Goal: Information Seeking & Learning: Learn about a topic

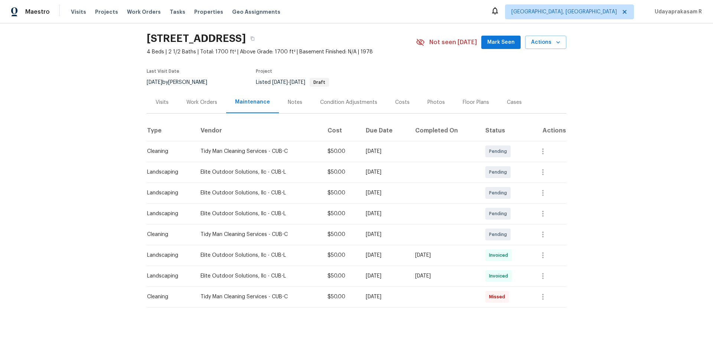
scroll to position [41, 0]
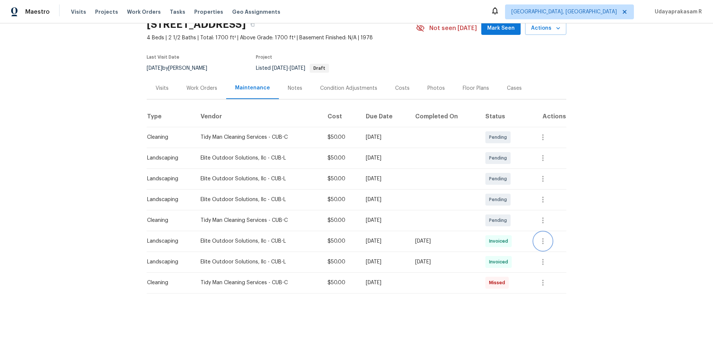
click at [507, 222] on button "button" at bounding box center [543, 242] width 18 height 18
click at [507, 222] on li "View details" at bounding box center [561, 248] width 52 height 12
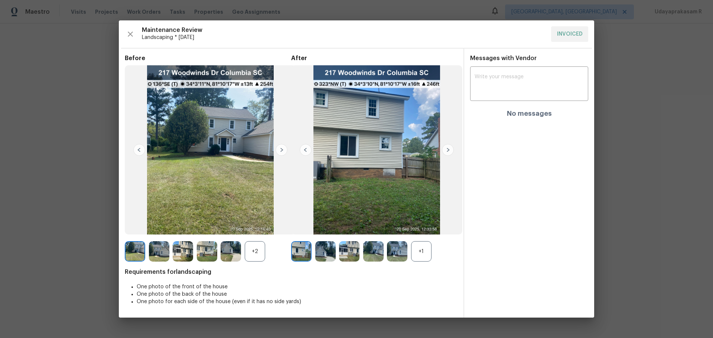
click at [451, 151] on img at bounding box center [448, 150] width 12 height 12
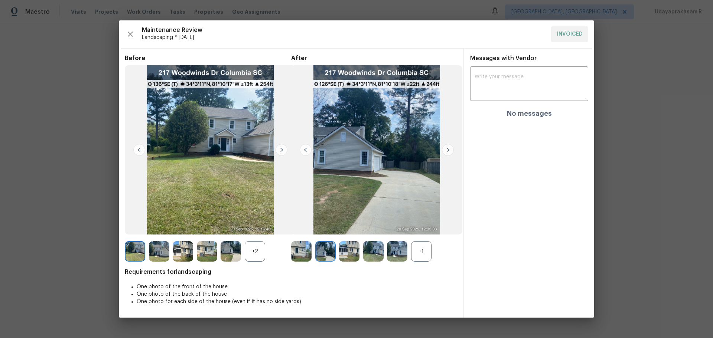
click at [451, 151] on img at bounding box center [448, 150] width 12 height 12
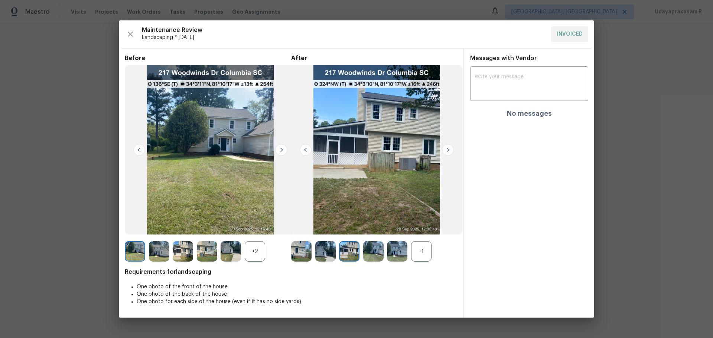
click at [451, 151] on img at bounding box center [448, 150] width 12 height 12
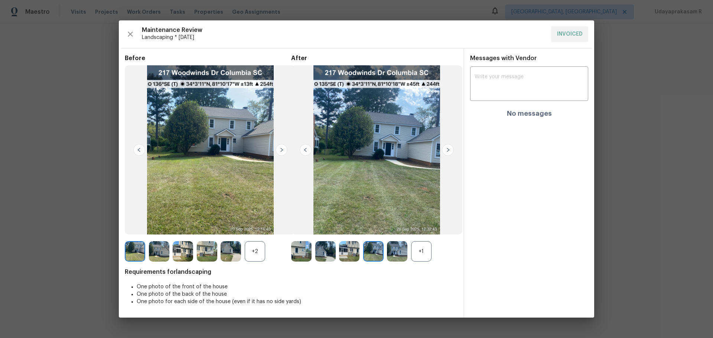
click at [451, 151] on img at bounding box center [448, 150] width 12 height 12
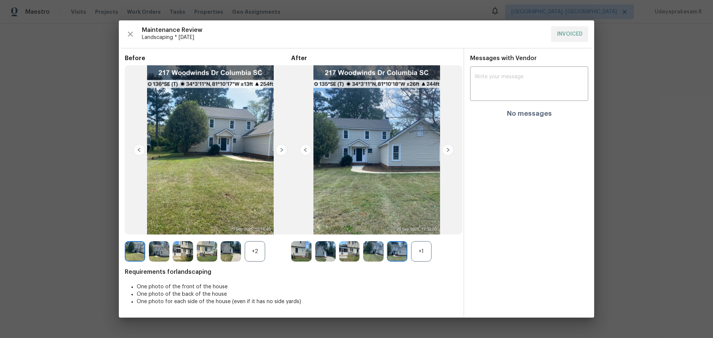
click at [451, 151] on img at bounding box center [448, 150] width 12 height 12
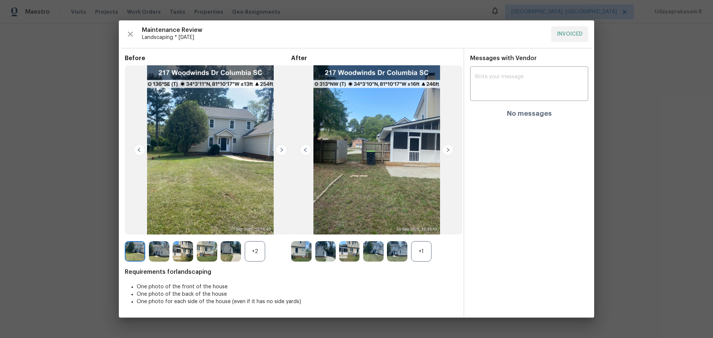
click at [451, 151] on img at bounding box center [448, 150] width 12 height 12
drag, startPoint x: 306, startPoint y: 148, endPoint x: 292, endPoint y: 147, distance: 13.8
click at [305, 148] on img at bounding box center [306, 150] width 12 height 12
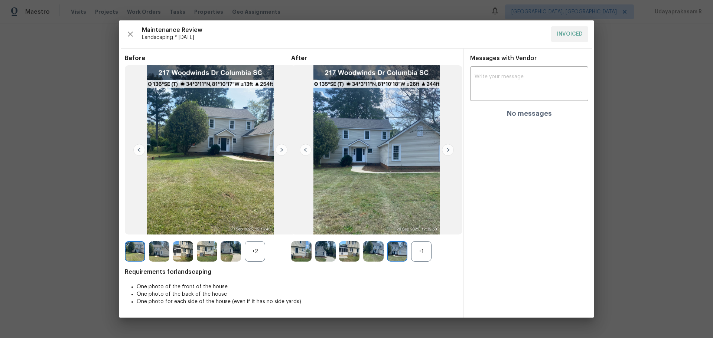
click at [292, 147] on img at bounding box center [376, 149] width 171 height 169
click at [305, 153] on img at bounding box center [306, 150] width 12 height 12
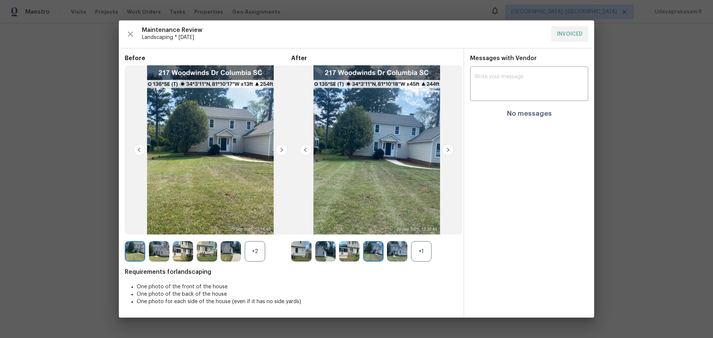
click at [305, 153] on img at bounding box center [306, 150] width 12 height 12
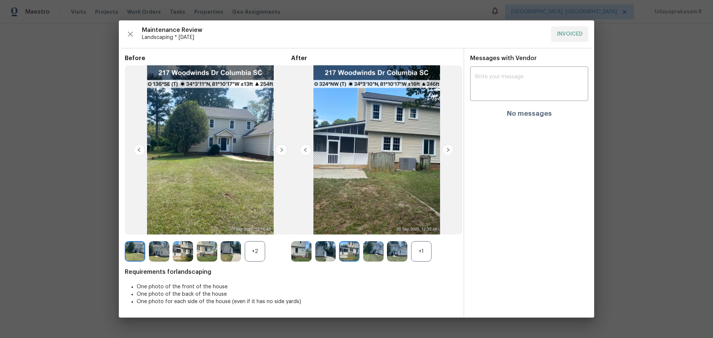
click at [305, 153] on img at bounding box center [306, 150] width 12 height 12
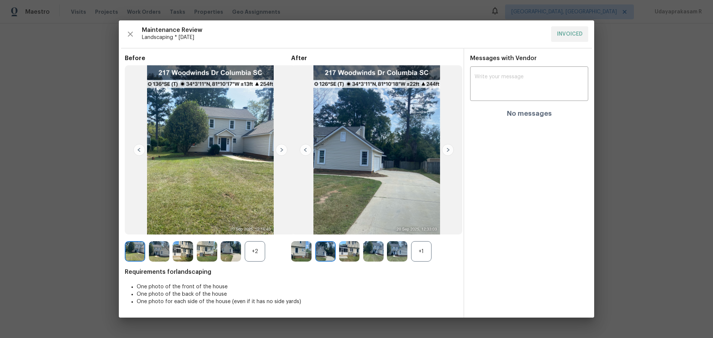
click at [307, 151] on img at bounding box center [306, 150] width 12 height 12
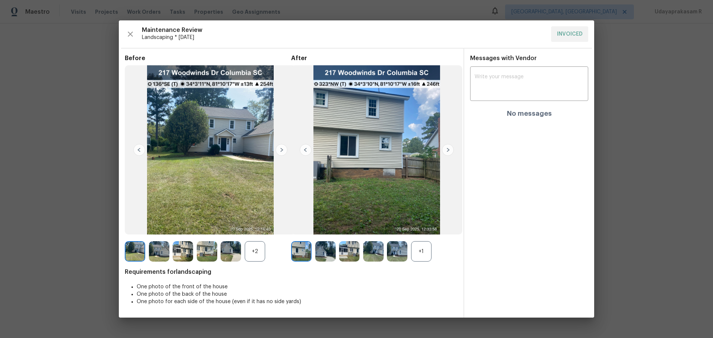
click at [307, 151] on img at bounding box center [306, 150] width 12 height 12
click at [450, 149] on img at bounding box center [448, 150] width 12 height 12
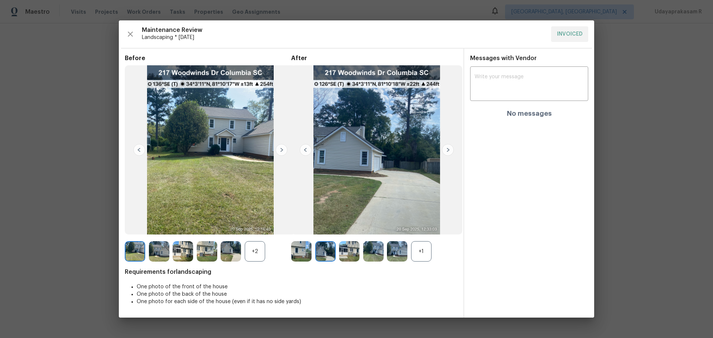
click at [450, 149] on img at bounding box center [448, 150] width 12 height 12
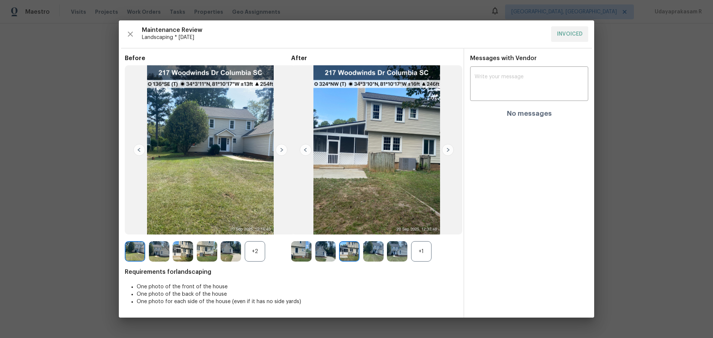
click at [450, 149] on img at bounding box center [448, 150] width 12 height 12
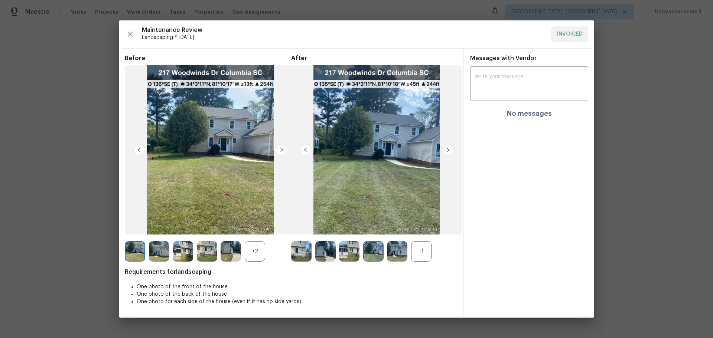
click at [450, 149] on img at bounding box center [448, 150] width 12 height 12
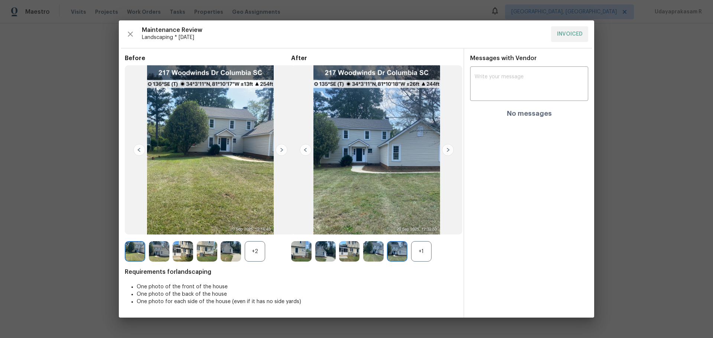
click at [450, 149] on img at bounding box center [448, 150] width 12 height 12
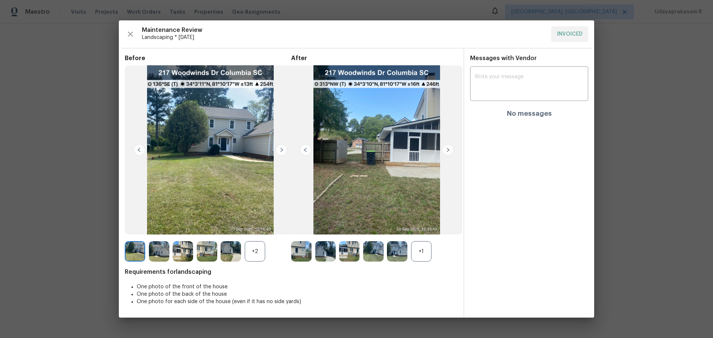
click at [420, 222] on div "+1" at bounding box center [421, 251] width 20 height 20
click at [253, 222] on div "+2" at bounding box center [255, 251] width 20 height 20
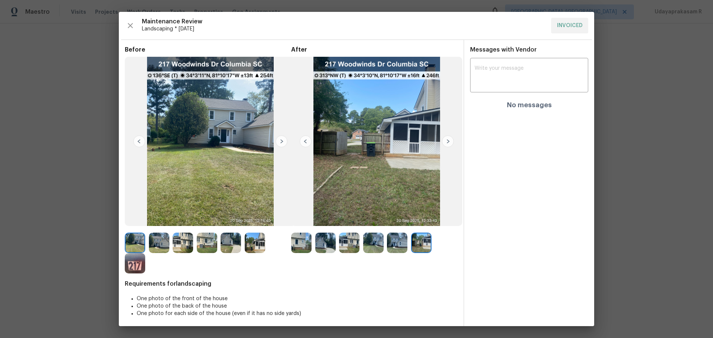
click at [279, 142] on img at bounding box center [282, 142] width 12 height 12
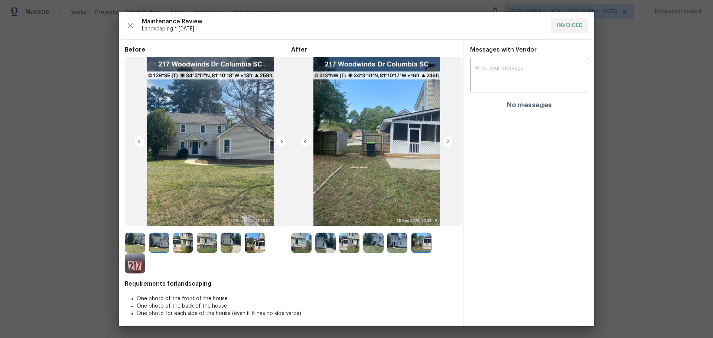
click at [279, 142] on img at bounding box center [282, 142] width 12 height 12
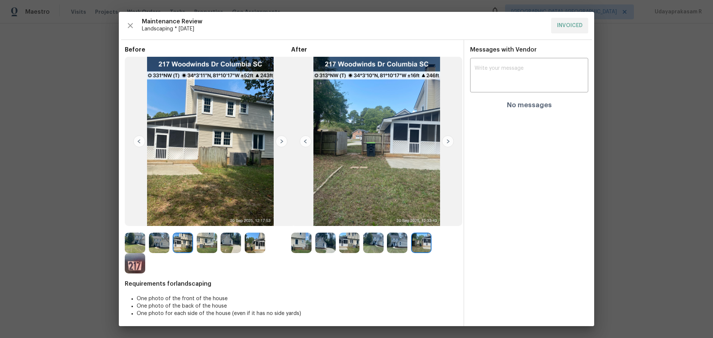
click at [279, 142] on img at bounding box center [282, 142] width 12 height 12
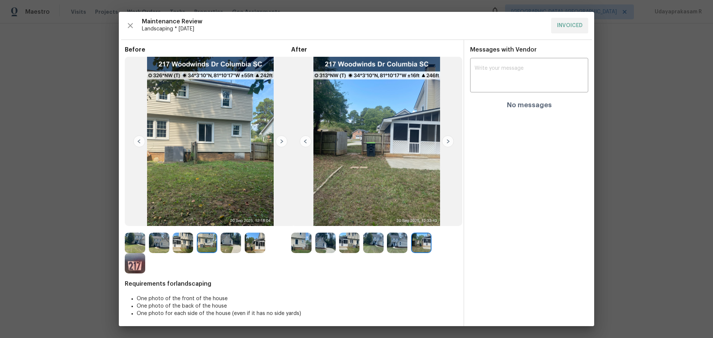
click at [279, 142] on img at bounding box center [282, 142] width 12 height 12
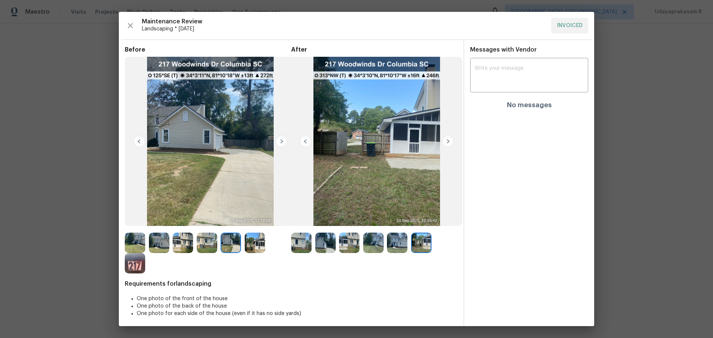
click at [280, 142] on img at bounding box center [282, 142] width 12 height 12
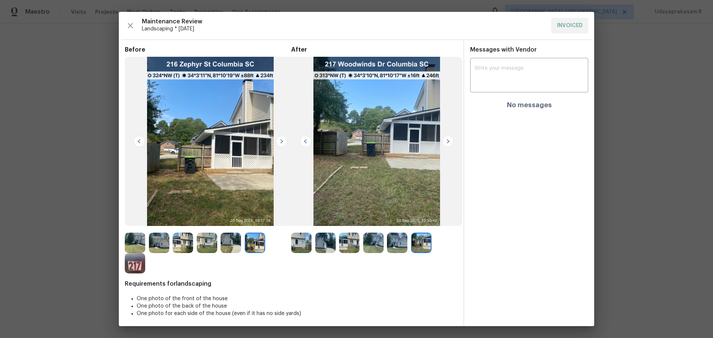
click at [305, 141] on img at bounding box center [306, 142] width 12 height 12
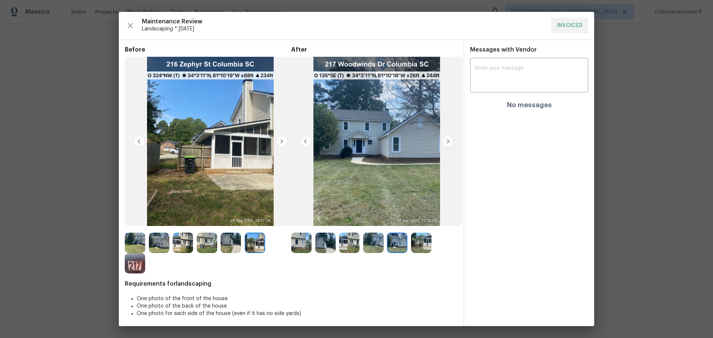
click at [305, 141] on img at bounding box center [306, 142] width 12 height 12
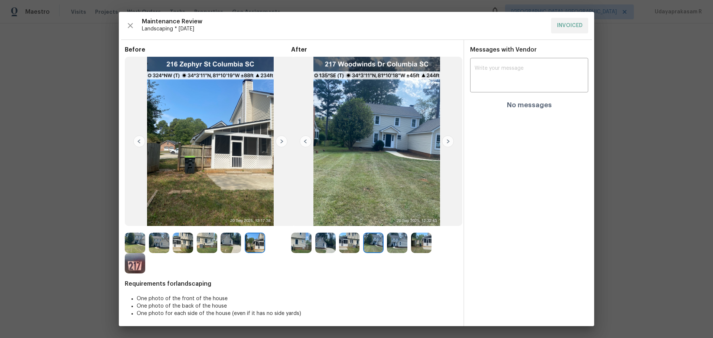
click at [305, 141] on img at bounding box center [306, 142] width 12 height 12
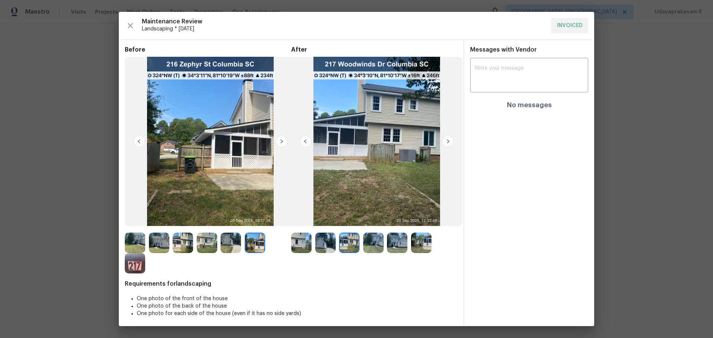
click at [305, 141] on img at bounding box center [306, 142] width 12 height 12
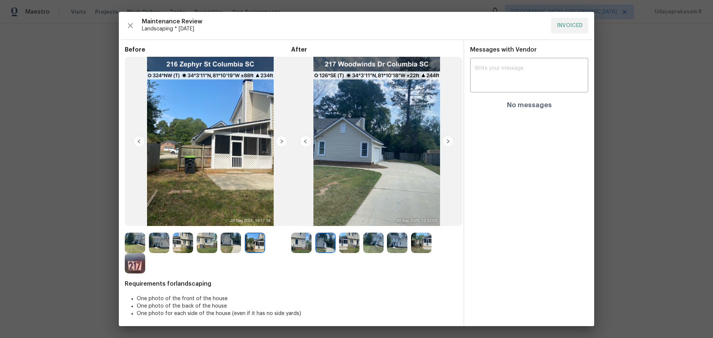
click at [305, 141] on img at bounding box center [306, 142] width 12 height 12
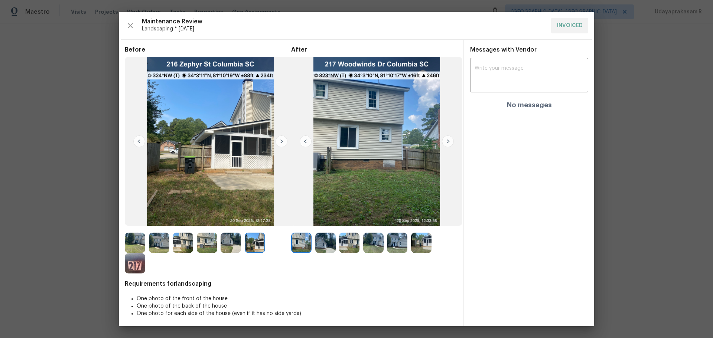
click at [305, 141] on img at bounding box center [306, 142] width 12 height 12
